Goal: Task Accomplishment & Management: Manage account settings

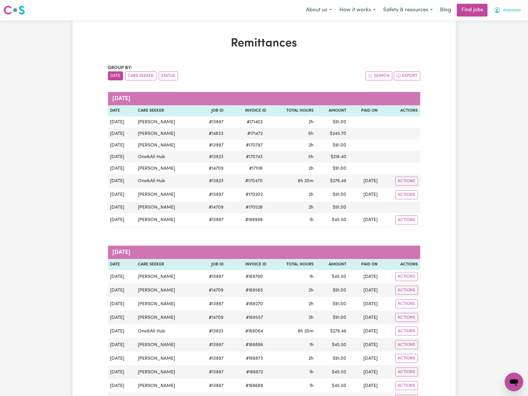
click at [503, 11] on button "Andressa" at bounding box center [507, 10] width 35 height 12
click at [506, 39] on div "My Account My Dashboard Logout" at bounding box center [501, 33] width 46 height 33
click at [506, 41] on link "Logout" at bounding box center [501, 44] width 46 height 11
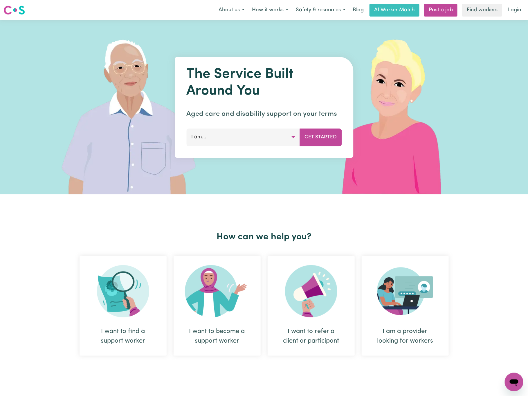
click at [506, 42] on div "The Service Built Around You Aged care and disability support on your terms I a…" at bounding box center [264, 107] width 528 height 174
click at [512, 10] on link "Login" at bounding box center [515, 10] width 20 height 13
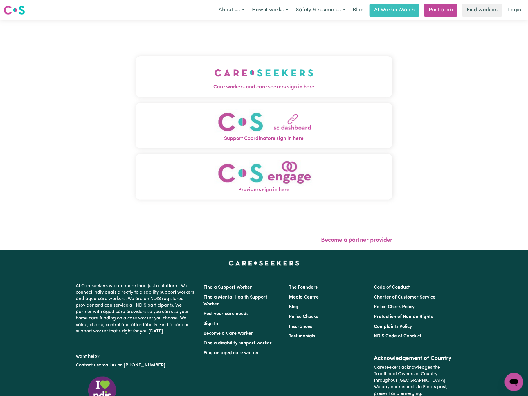
drag, startPoint x: 207, startPoint y: 79, endPoint x: 185, endPoint y: 68, distance: 25.2
click at [215, 79] on img "Care workers and care seekers sign in here" at bounding box center [264, 72] width 99 height 21
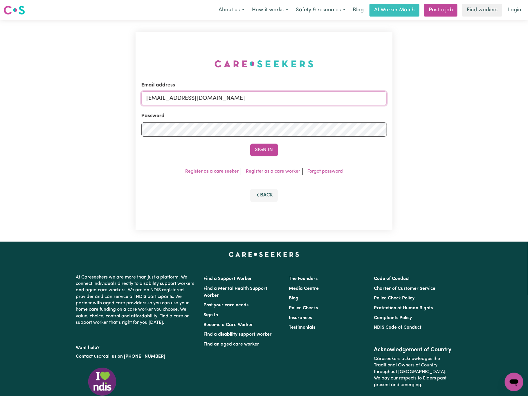
drag, startPoint x: 174, startPoint y: 102, endPoint x: 366, endPoint y: 89, distance: 192.3
click at [366, 89] on div "Email address [EMAIL_ADDRESS][DOMAIN_NAME]" at bounding box center [264, 94] width 246 height 24
paste input "[EMAIL_ADDRESS][DOMAIN_NAME]"
click at [174, 98] on input "[EMAIL_ADDRESS][DOMAIN_NAME]" at bounding box center [264, 98] width 246 height 14
paste input "[EMAIL_ADDRESS][DOMAIN_NAME]"
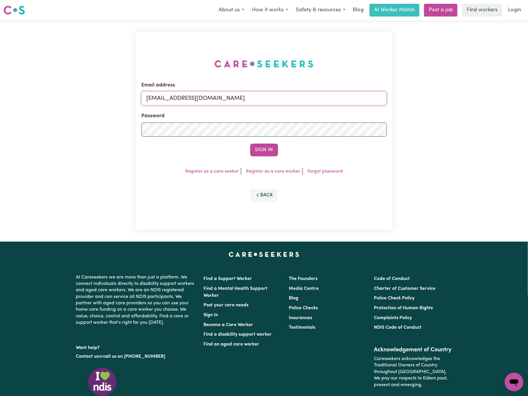
drag, startPoint x: 233, startPoint y: 97, endPoint x: 175, endPoint y: 96, distance: 58.1
click at [175, 96] on input "[EMAIL_ADDRESS][DOMAIN_NAME]" at bounding box center [264, 98] width 246 height 14
type input "[EMAIL_ADDRESS][DOMAIN_NAME]"
click at [250, 144] on button "Sign In" at bounding box center [264, 150] width 28 height 13
